Goal: Transaction & Acquisition: Purchase product/service

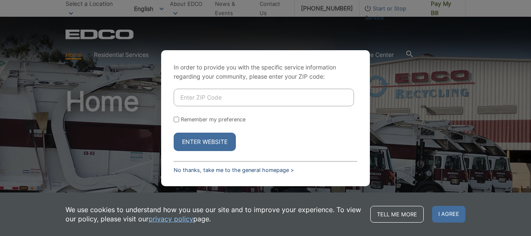
click at [185, 167] on link "No thanks, take me to the general homepage >" at bounding box center [234, 170] width 120 height 6
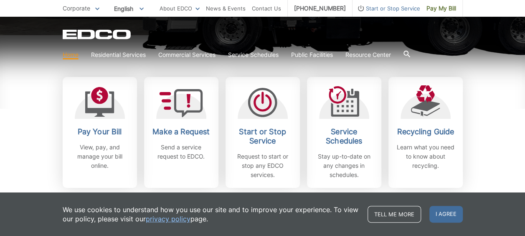
scroll to position [243, 0]
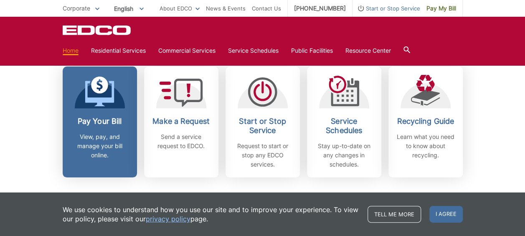
click at [90, 122] on h2 "Pay Your Bill" at bounding box center [100, 121] width 62 height 9
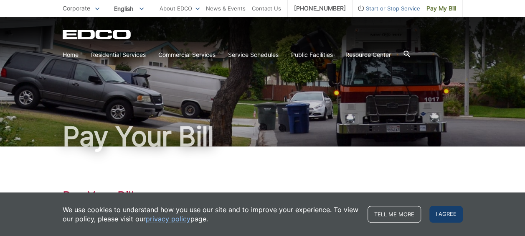
click at [443, 217] on span "I agree" at bounding box center [445, 214] width 33 height 17
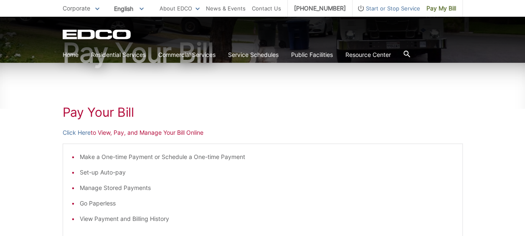
scroll to position [86, 0]
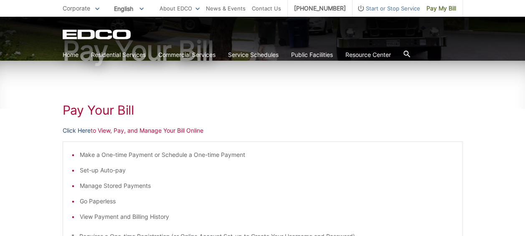
click at [79, 134] on link "Click Here" at bounding box center [77, 130] width 28 height 9
